Goal: Task Accomplishment & Management: Manage account settings

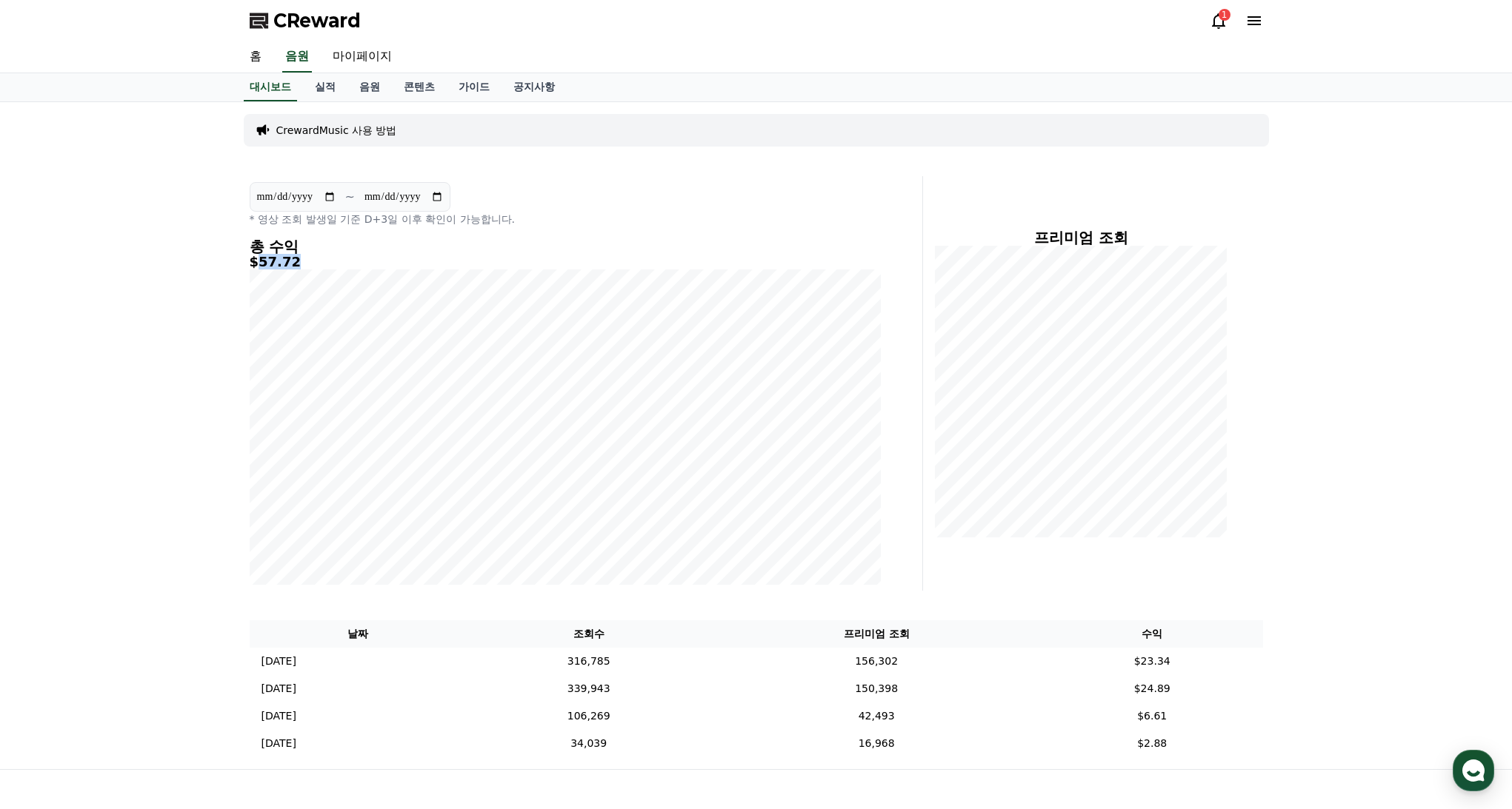
drag, startPoint x: 312, startPoint y: 264, endPoint x: 261, endPoint y: 263, distance: 51.0
click at [261, 263] on h5 "$57.72" at bounding box center [564, 262] width 631 height 15
click at [1213, 18] on icon at bounding box center [1219, 21] width 18 height 18
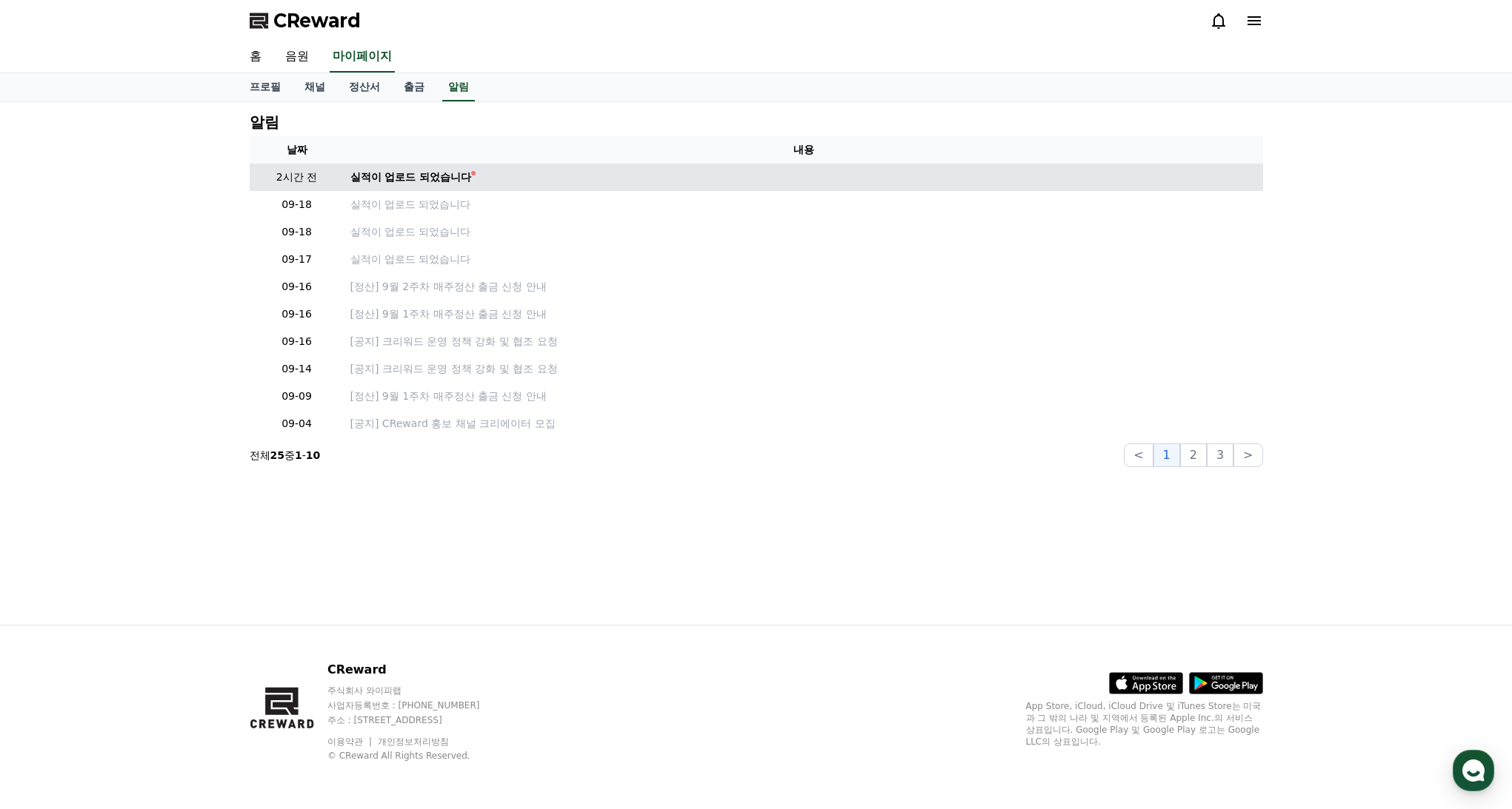
click at [424, 185] on td "실적이 업로드 되었습니다" at bounding box center [803, 176] width 918 height 27
click at [425, 180] on div "실적이 업로드 되었습니다" at bounding box center [412, 177] width 122 height 16
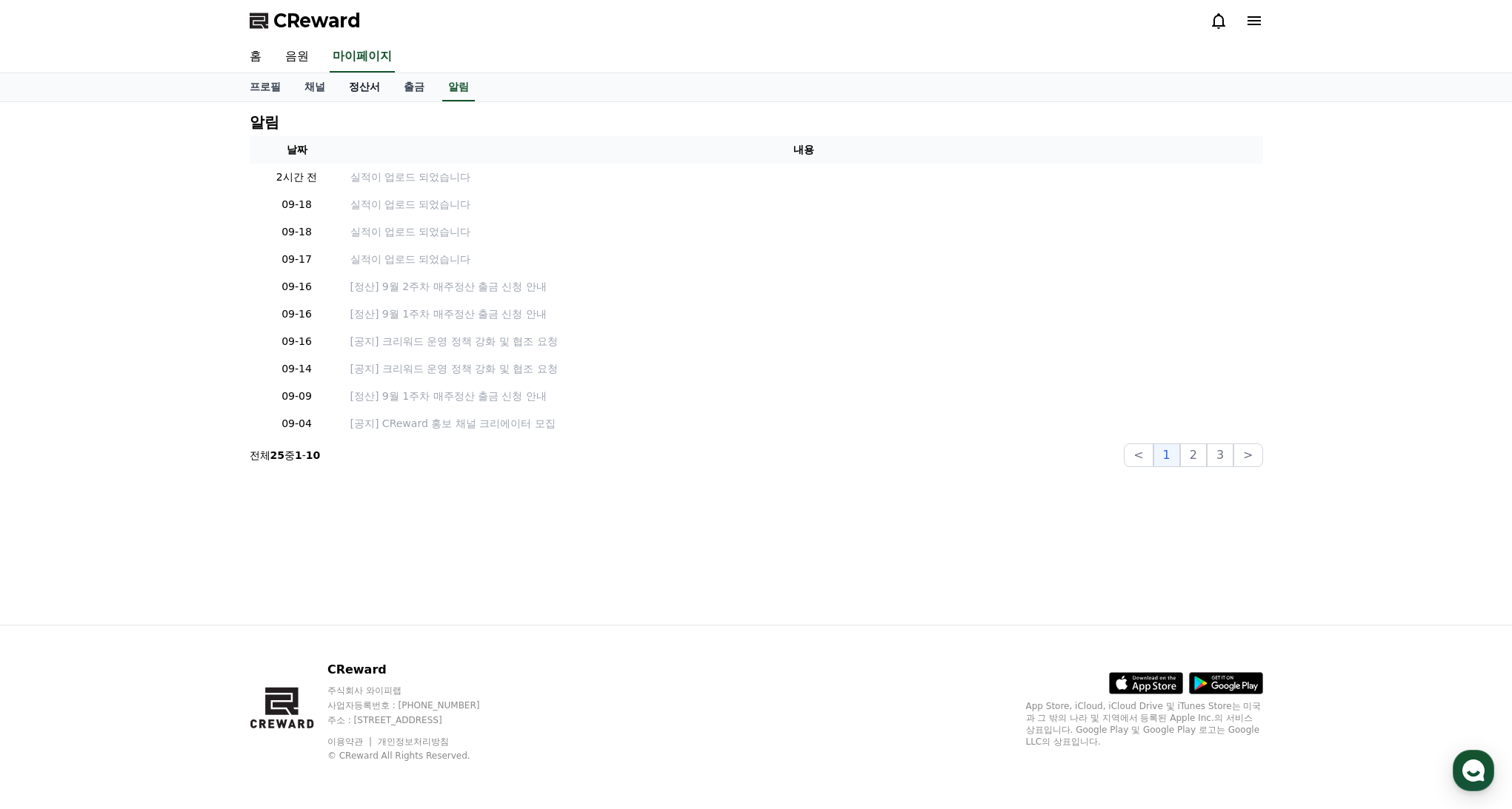
click at [357, 94] on link "정산서" at bounding box center [364, 88] width 55 height 28
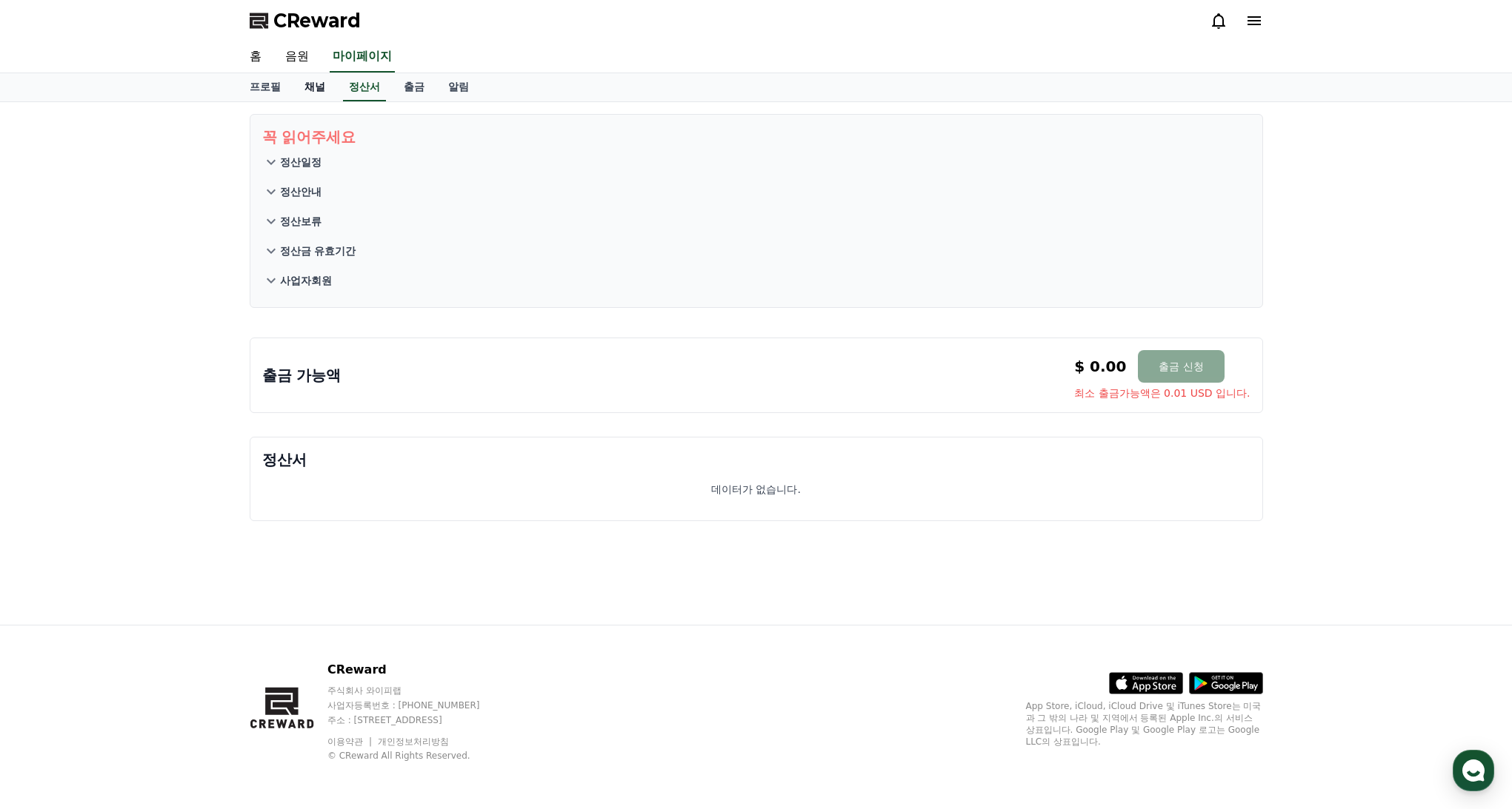
click at [313, 89] on link "채널" at bounding box center [315, 88] width 45 height 28
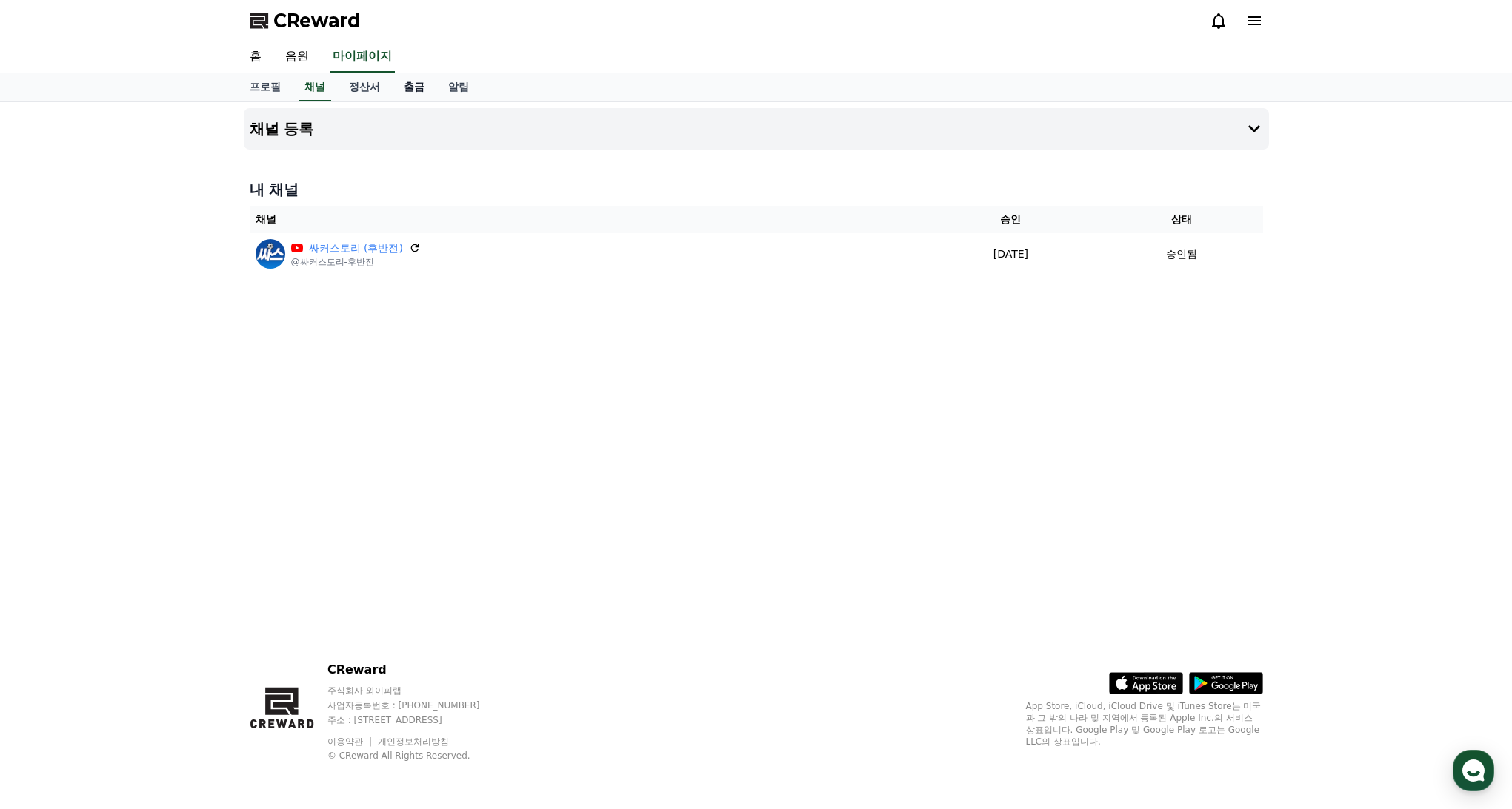
click at [397, 95] on link "출금" at bounding box center [414, 88] width 45 height 28
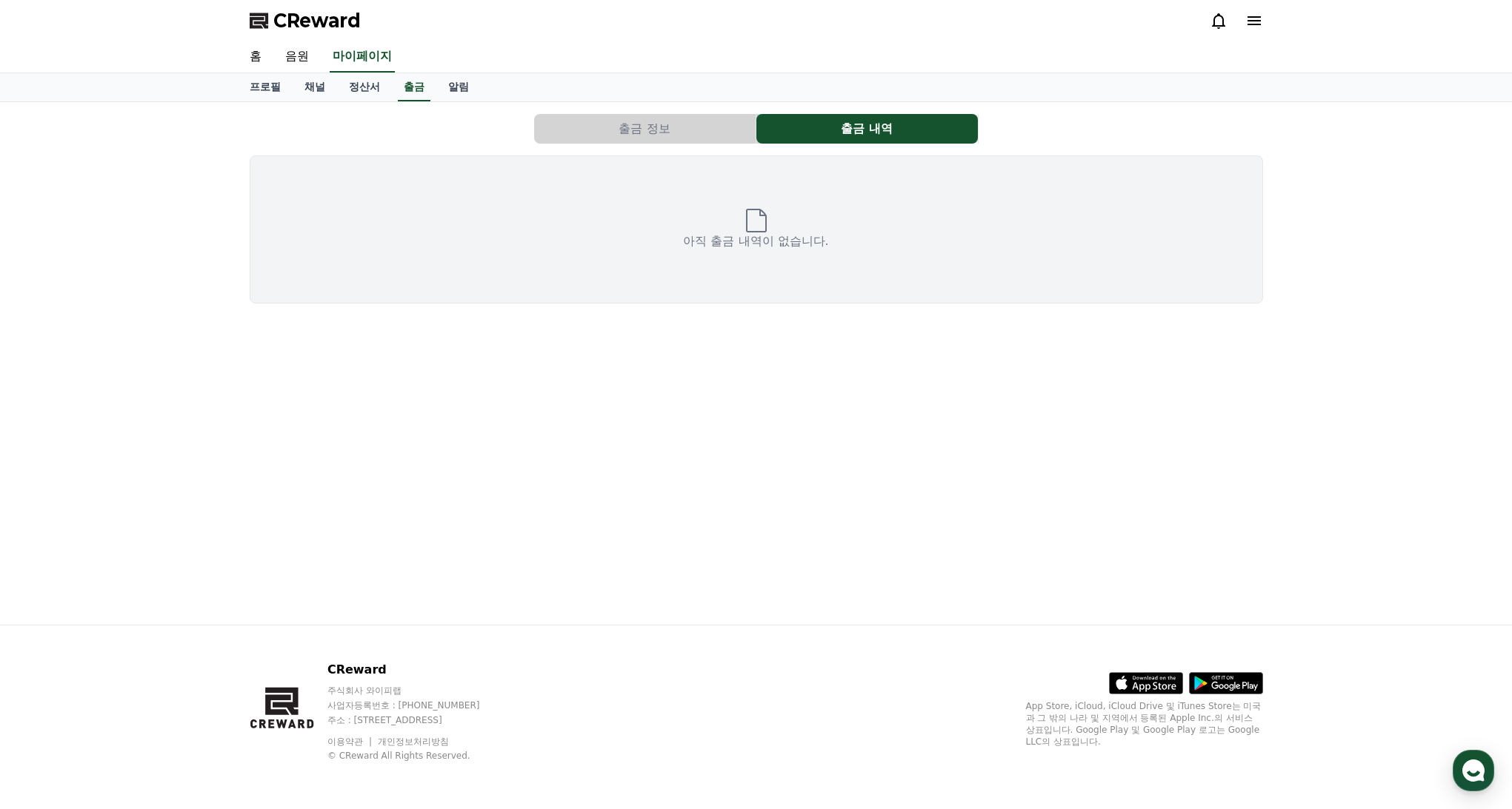
click at [665, 139] on button "출금 정보" at bounding box center [645, 129] width 221 height 30
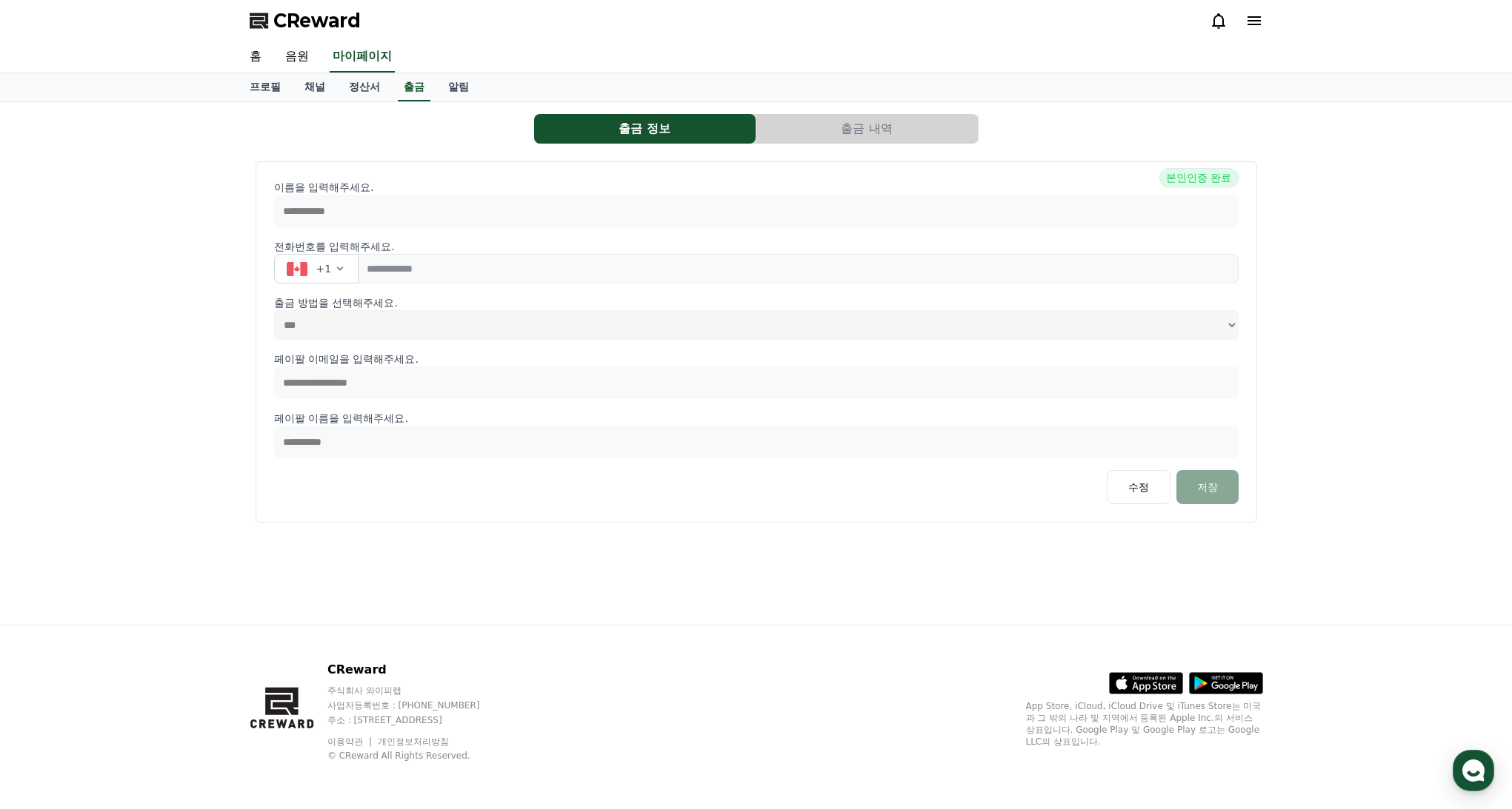
click at [881, 135] on button "출금 내역" at bounding box center [867, 129] width 221 height 30
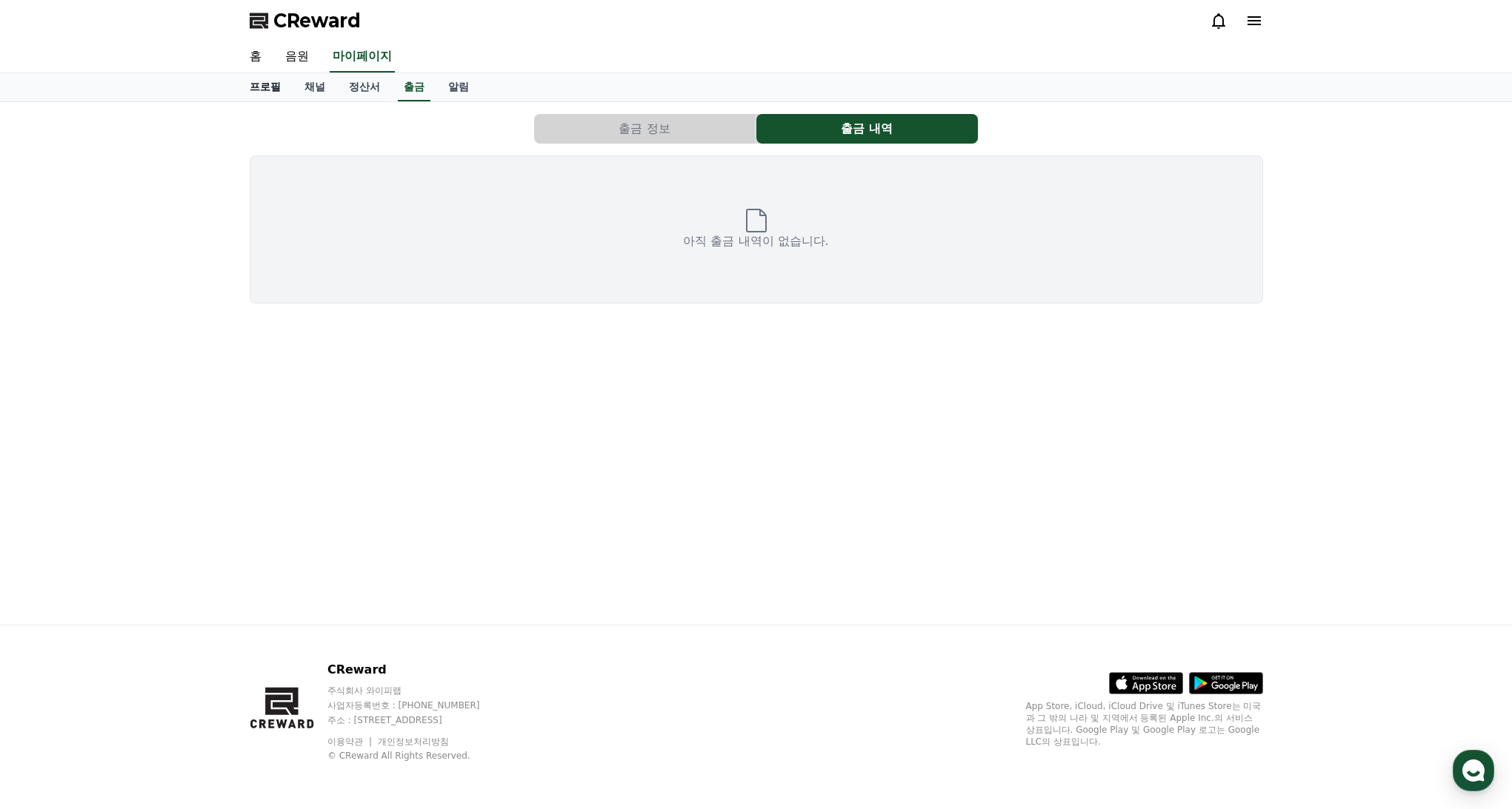
click at [269, 78] on link "프로필" at bounding box center [265, 88] width 55 height 28
select select "**********"
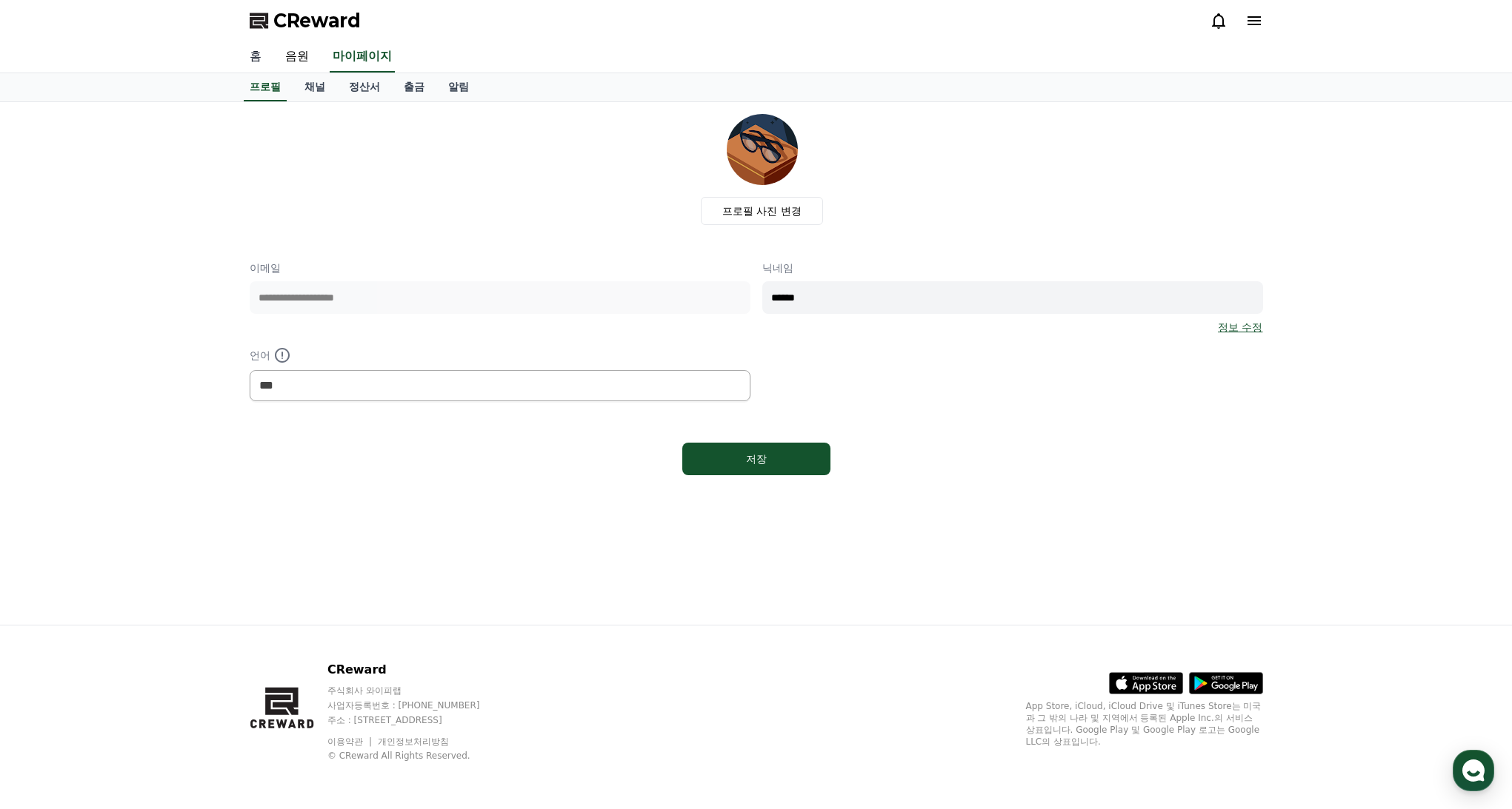
click at [261, 65] on link "홈" at bounding box center [256, 57] width 36 height 31
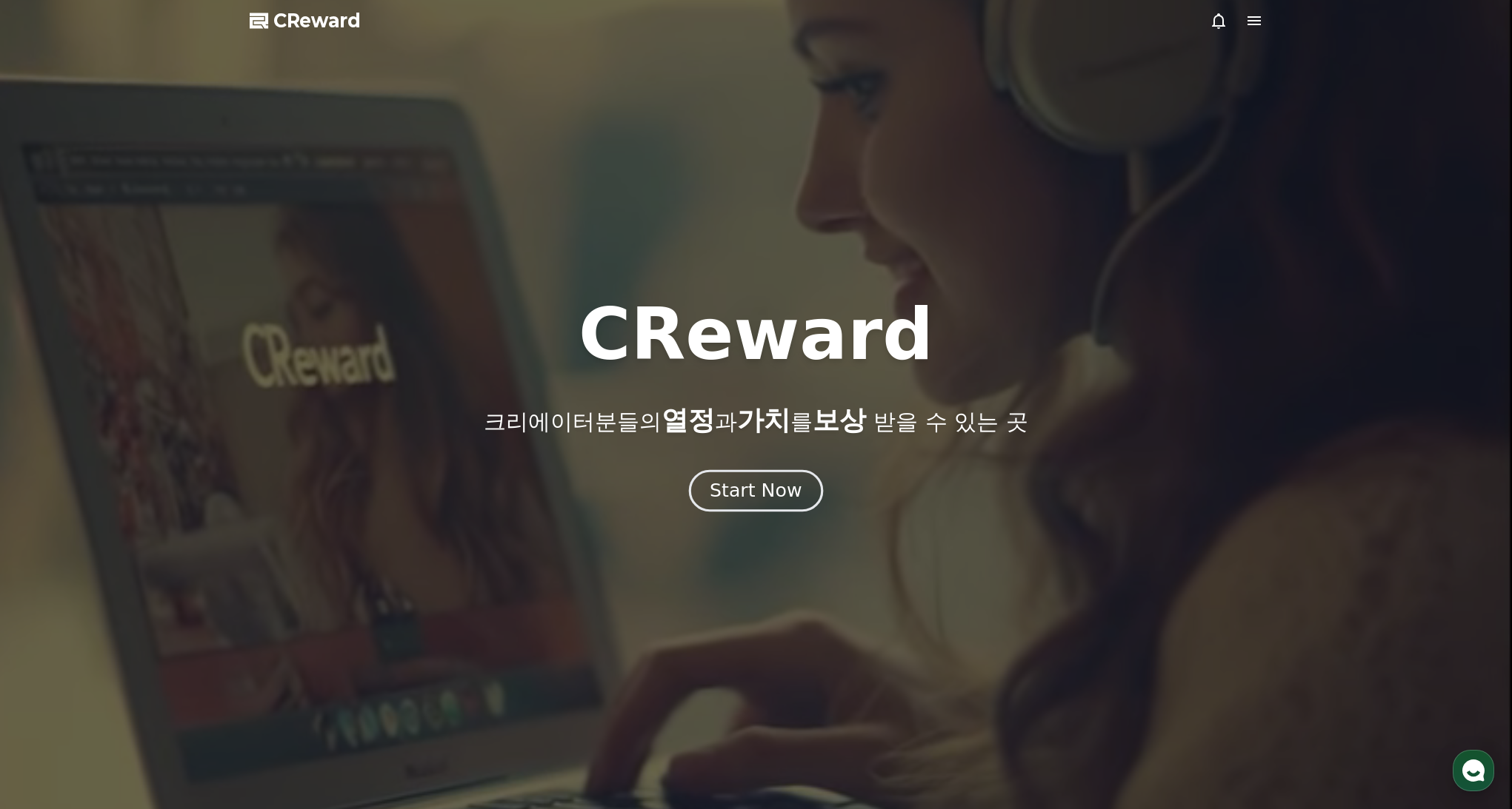
click at [798, 493] on button "Start Now" at bounding box center [756, 490] width 135 height 42
